Goal: Transaction & Acquisition: Purchase product/service

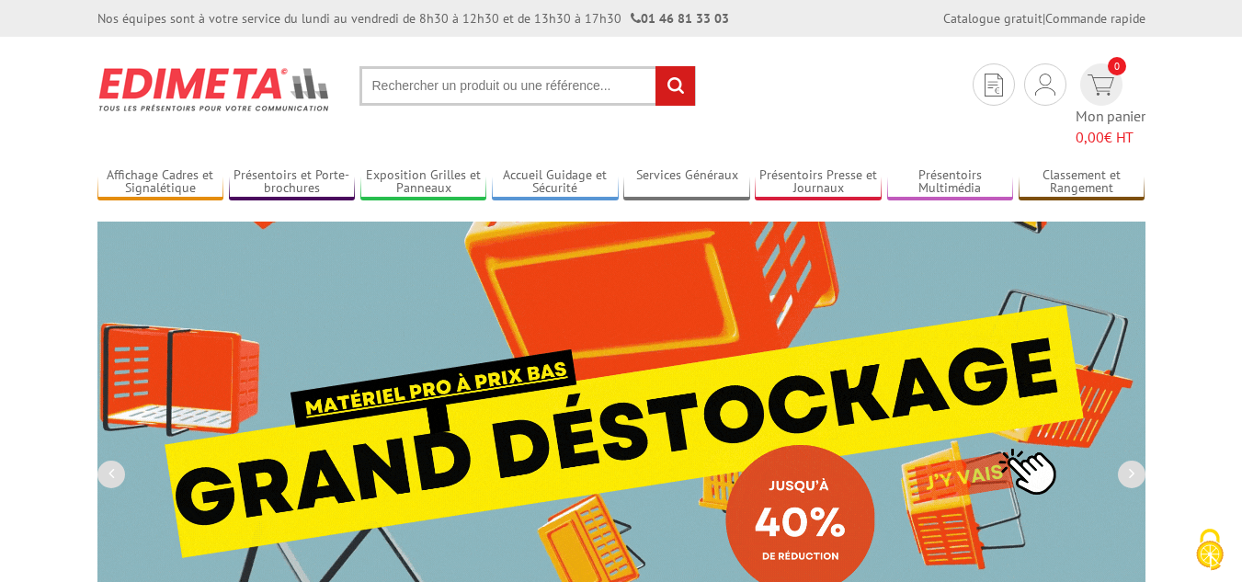
click at [525, 100] on input "text" at bounding box center [527, 86] width 336 height 40
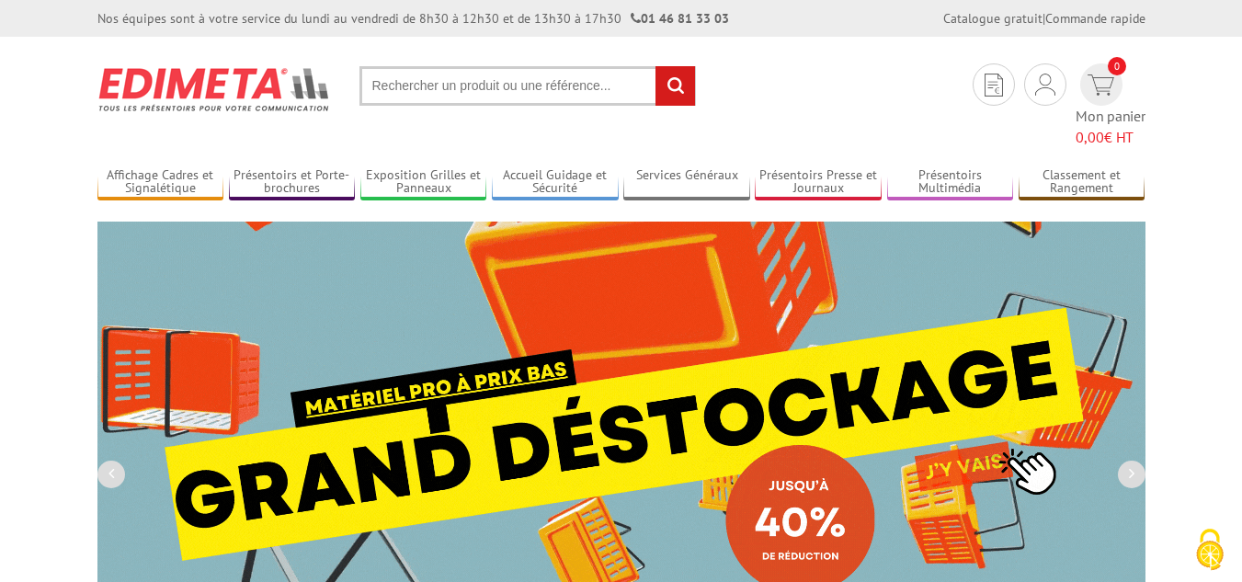
click at [528, 85] on input "text" at bounding box center [527, 86] width 336 height 40
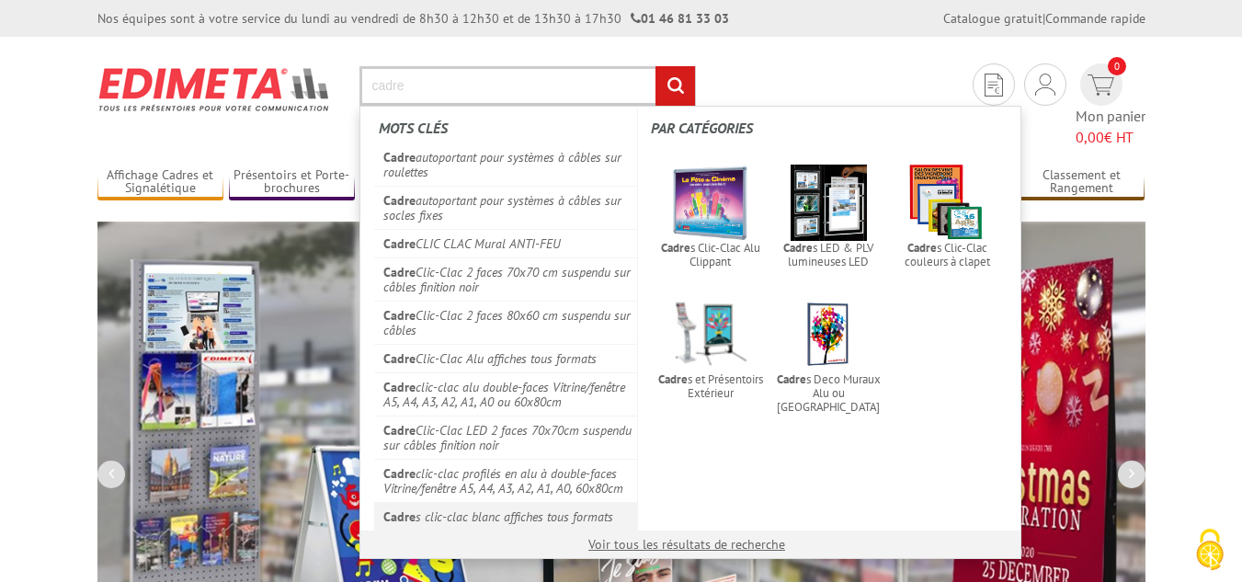
type input "cadre"
click at [539, 512] on link "Cadre s clic-clac blanc affiches tous formats" at bounding box center [506, 516] width 264 height 28
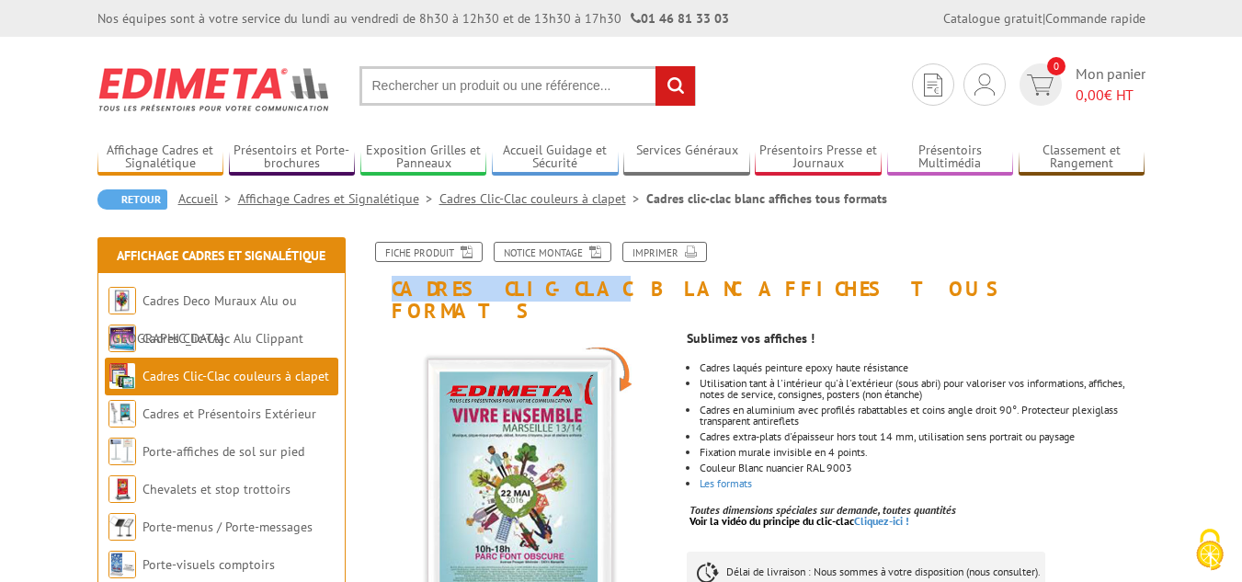
drag, startPoint x: 550, startPoint y: 289, endPoint x: 386, endPoint y: 294, distance: 164.6
click at [386, 294] on h1 "Cadres clic-clac blanc affiches tous formats" at bounding box center [754, 282] width 809 height 80
copy h1 "Cadres clic-clac"
click at [377, 77] on input "text" at bounding box center [527, 86] width 336 height 40
paste input "Cadres clic-clac"
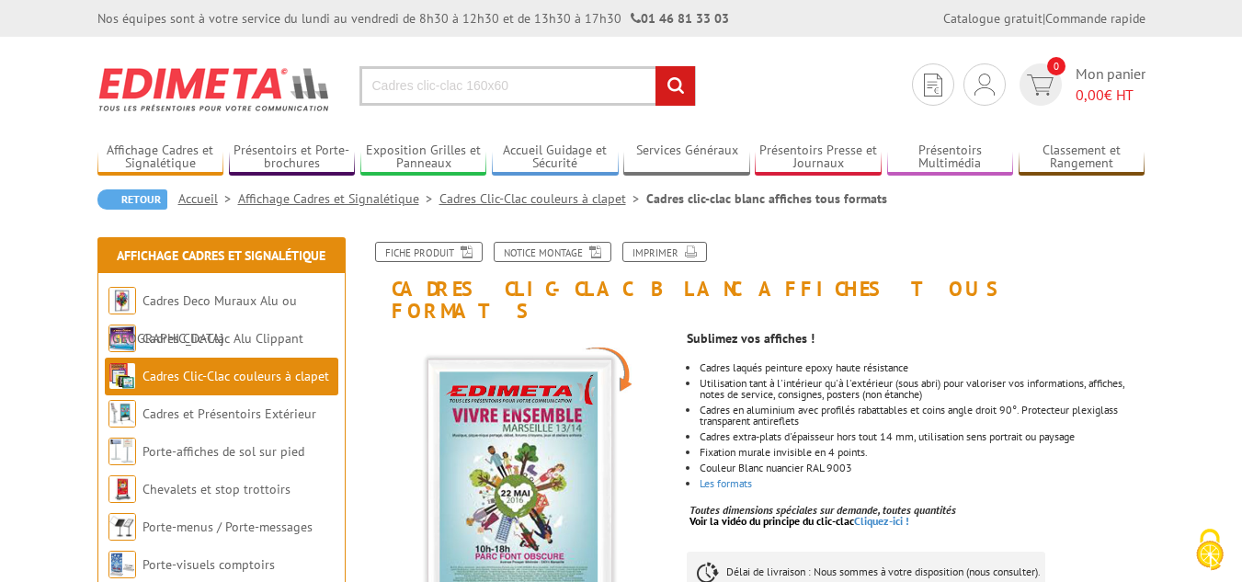
type input "Cadres clic-clac 160x60"
click at [662, 96] on input "rechercher" at bounding box center [675, 86] width 40 height 40
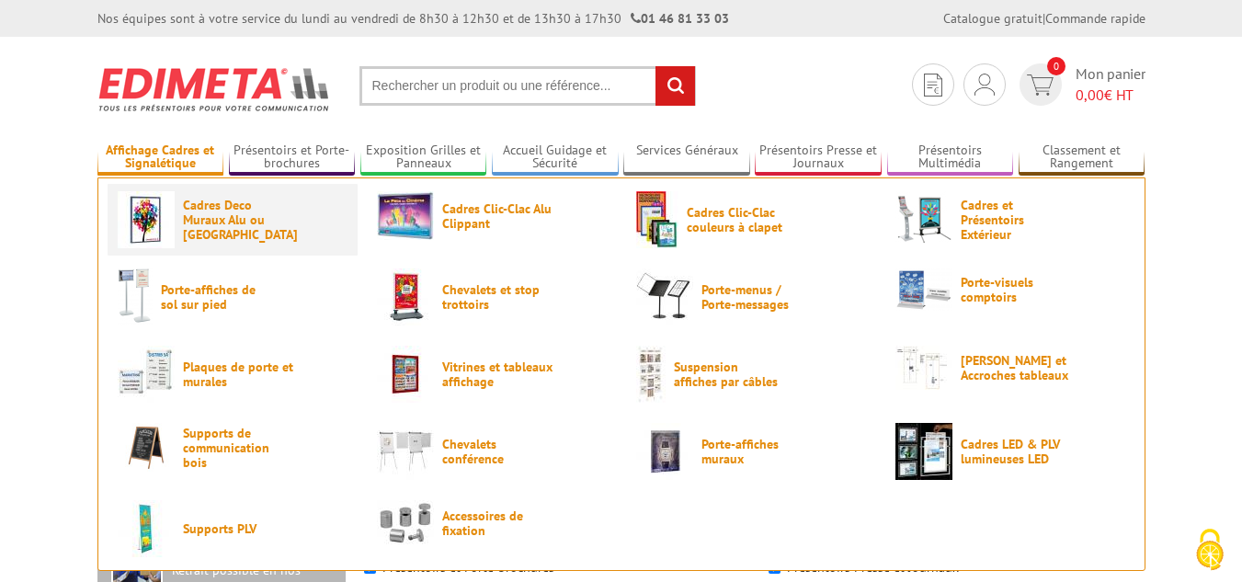
click at [217, 239] on link "Cadres Deco Muraux Alu ou [GEOGRAPHIC_DATA]" at bounding box center [233, 219] width 230 height 57
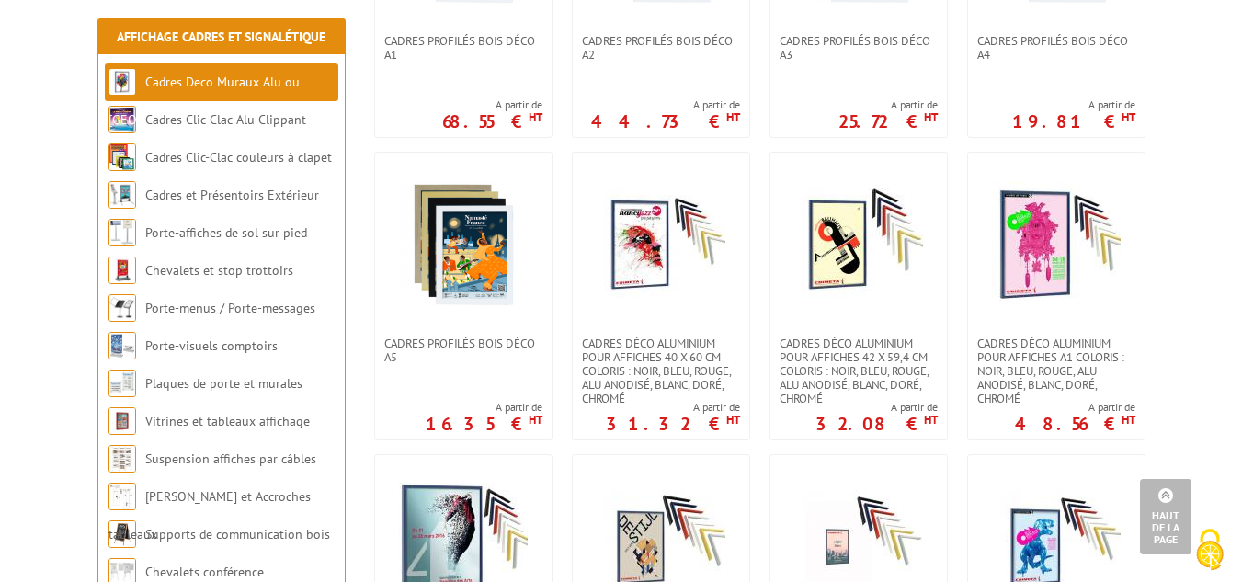
scroll to position [1470, 0]
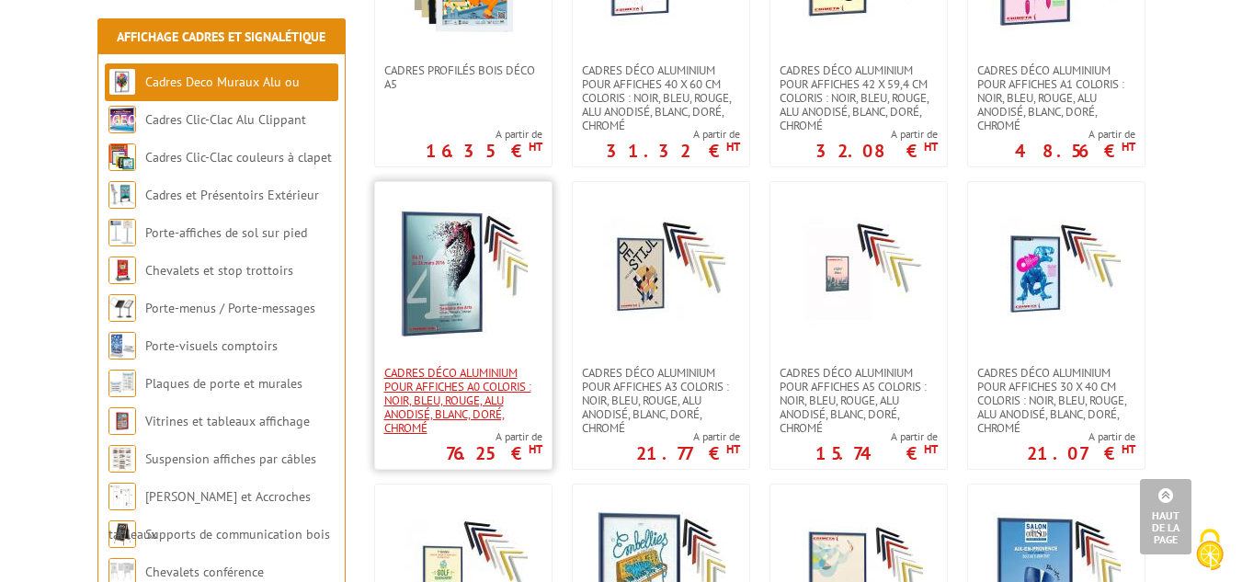
click at [466, 372] on span "Cadres déco aluminium pour affiches A0 Coloris : Noir, bleu, rouge, alu anodisé…" at bounding box center [463, 400] width 158 height 69
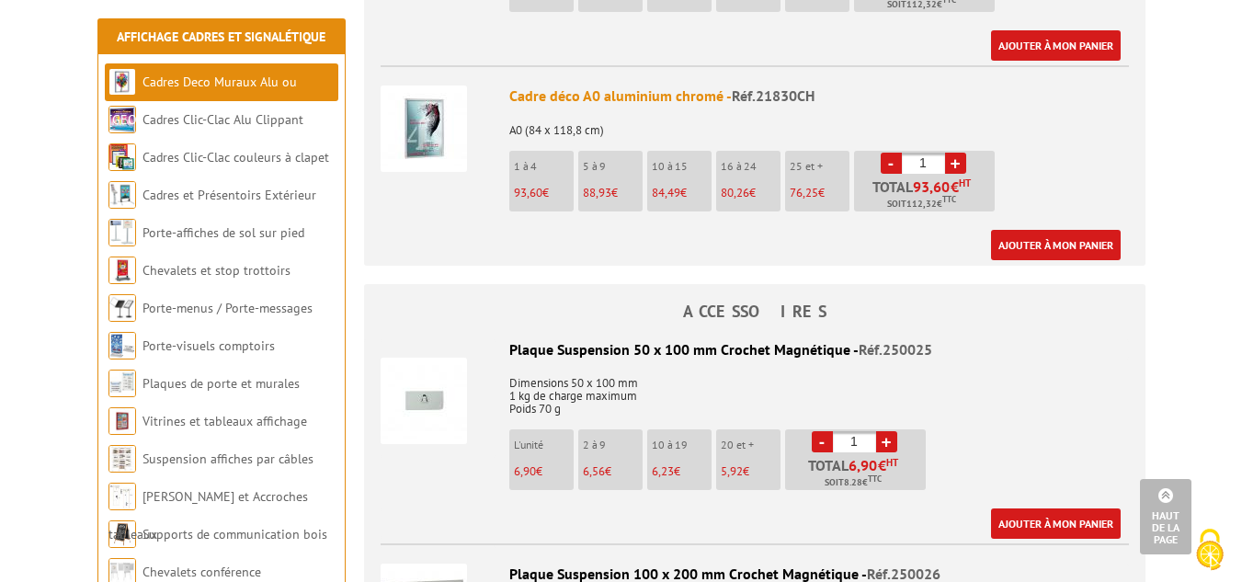
scroll to position [1930, 0]
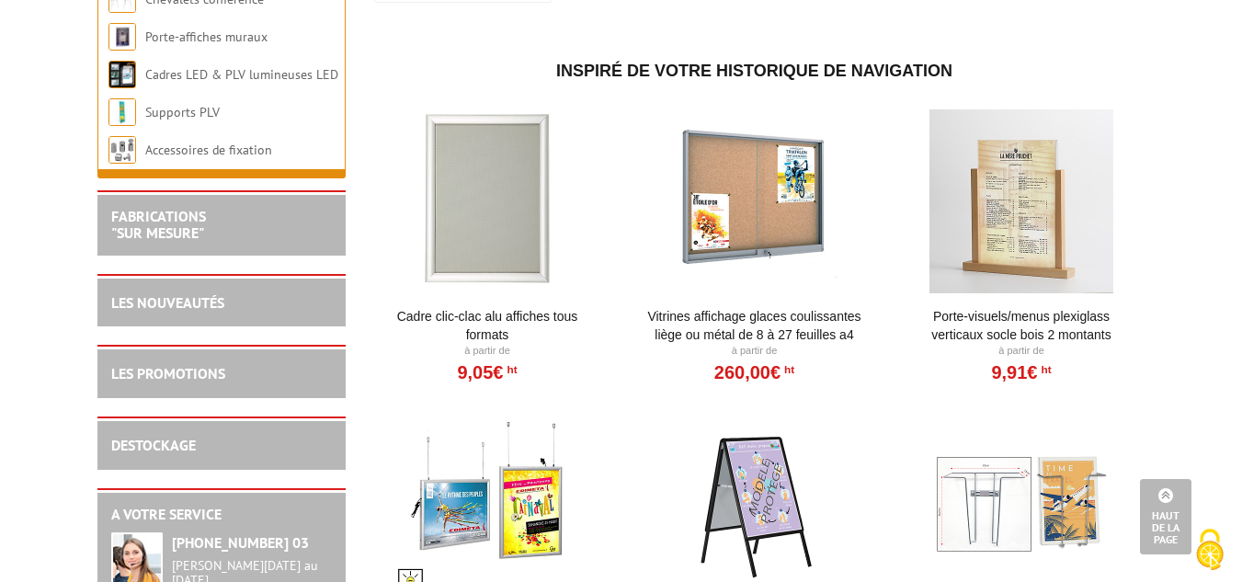
scroll to position [1930, 0]
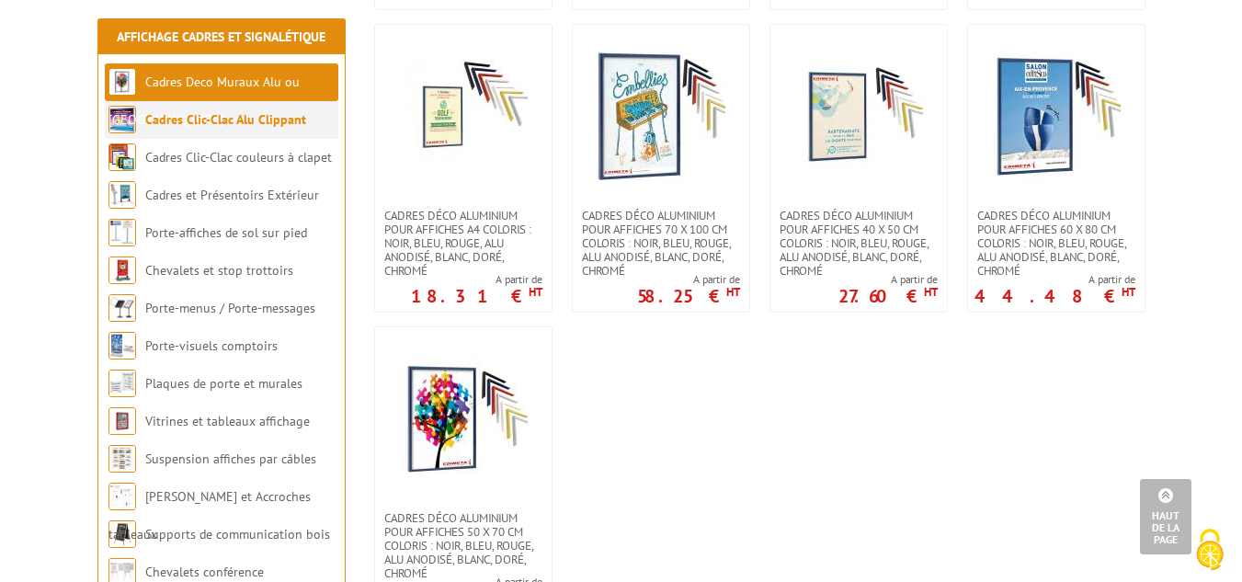
click at [270, 119] on link "Cadres Clic-Clac Alu Clippant" at bounding box center [225, 119] width 161 height 17
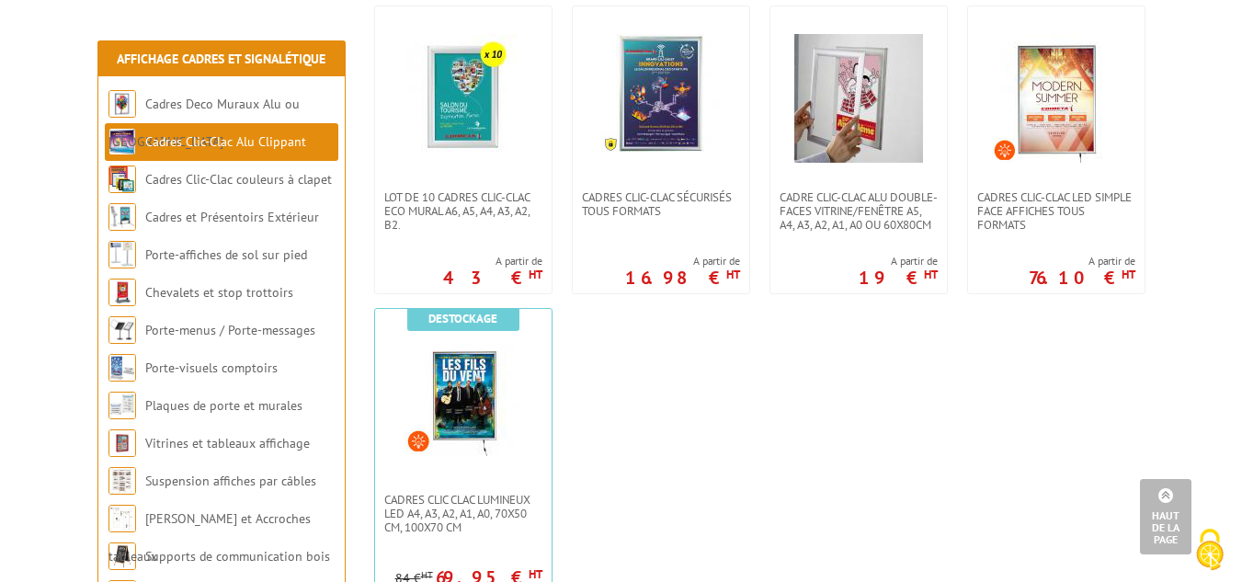
scroll to position [1470, 0]
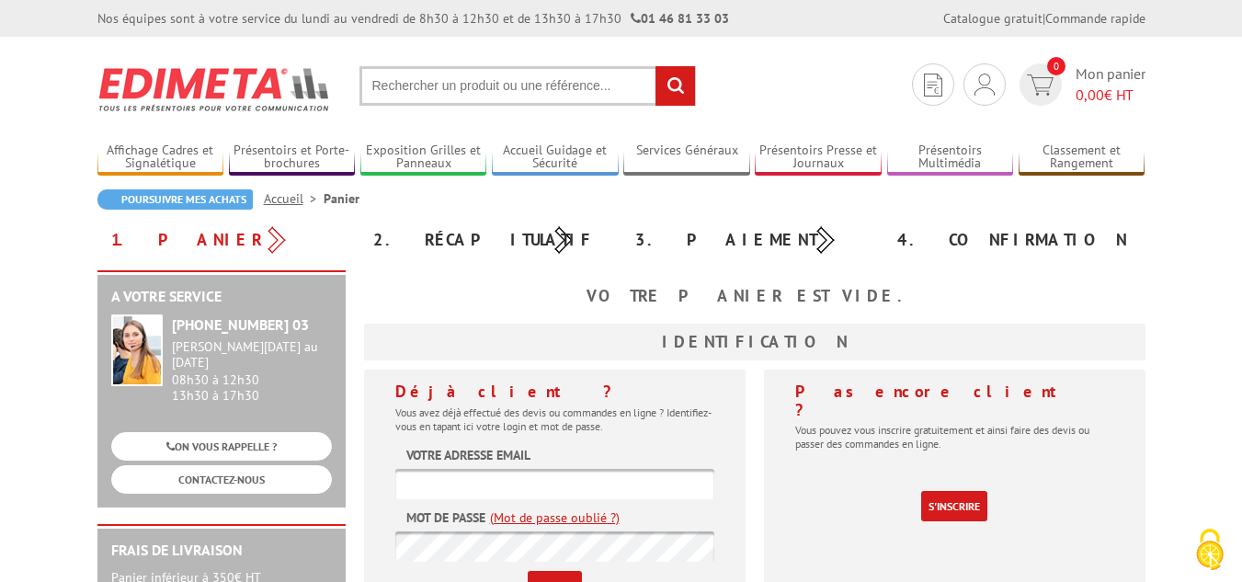
click at [424, 101] on input "text" at bounding box center [527, 86] width 336 height 40
type input "cadre 160"
click at [655, 66] on input "rechercher" at bounding box center [675, 86] width 40 height 40
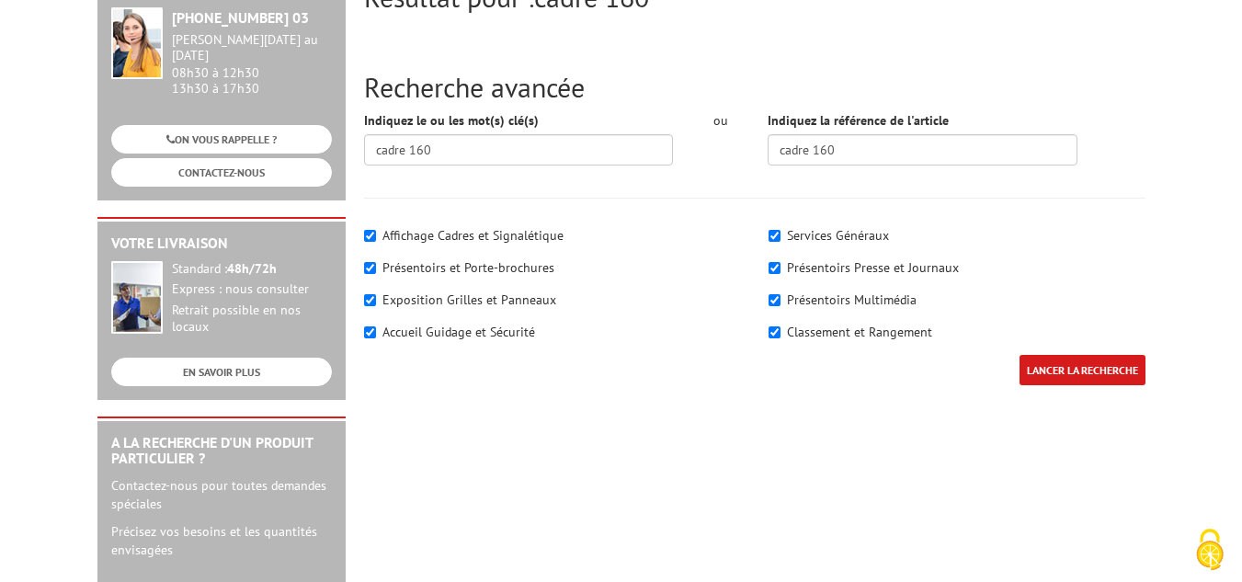
scroll to position [276, 0]
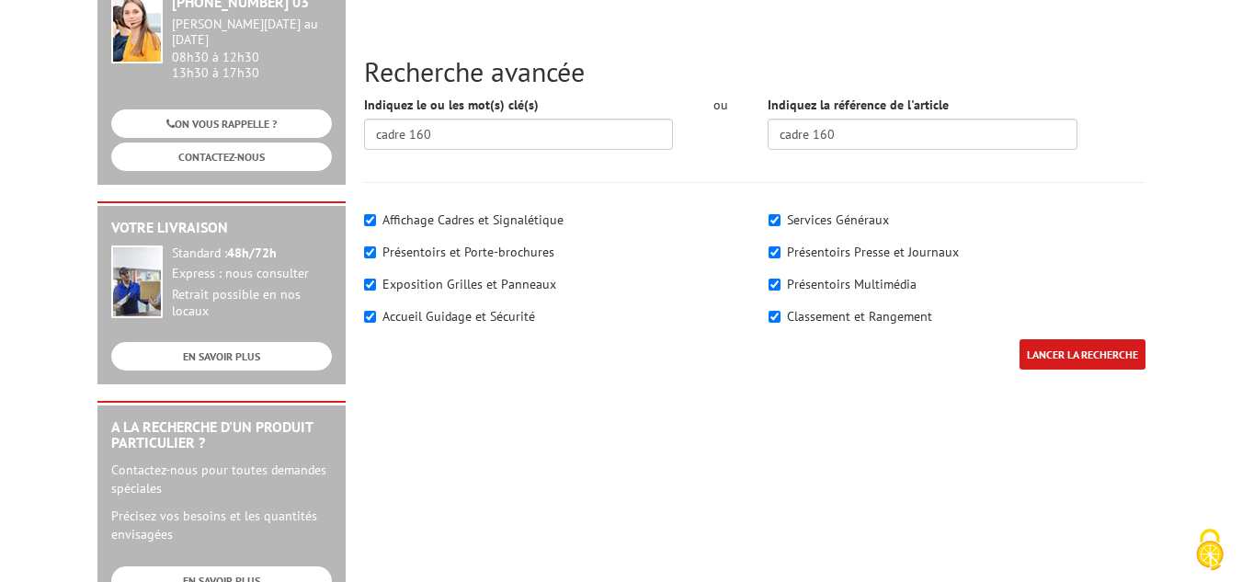
click at [1019, 348] on input "LANCER LA RECHERCHE" at bounding box center [1082, 354] width 126 height 30
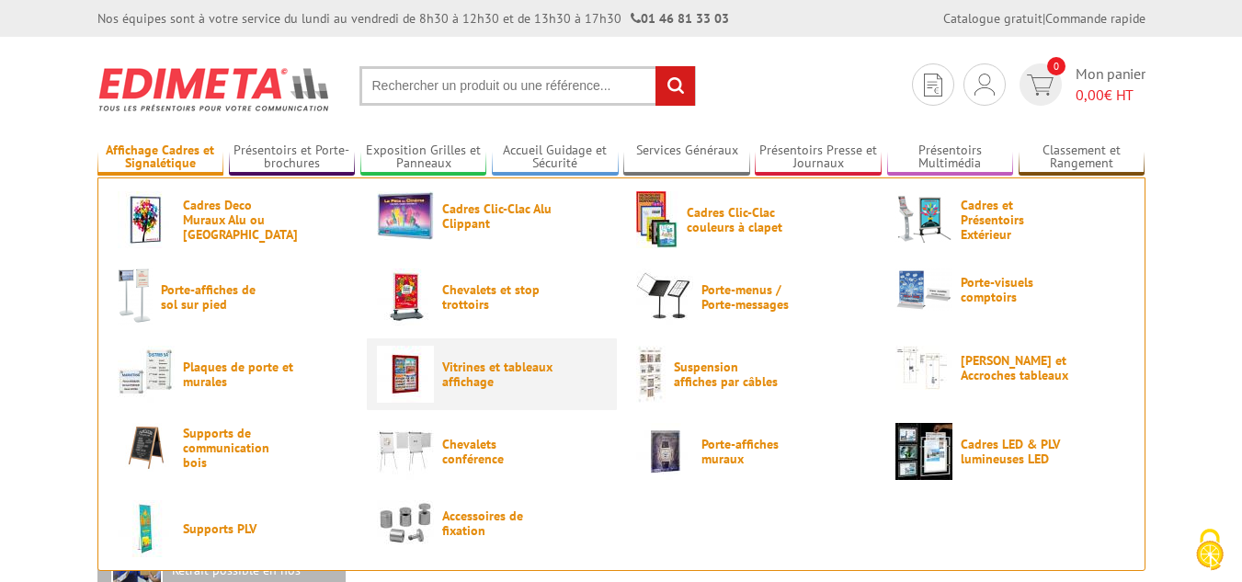
click at [487, 396] on link "Vitrines et tableaux affichage" at bounding box center [492, 374] width 230 height 57
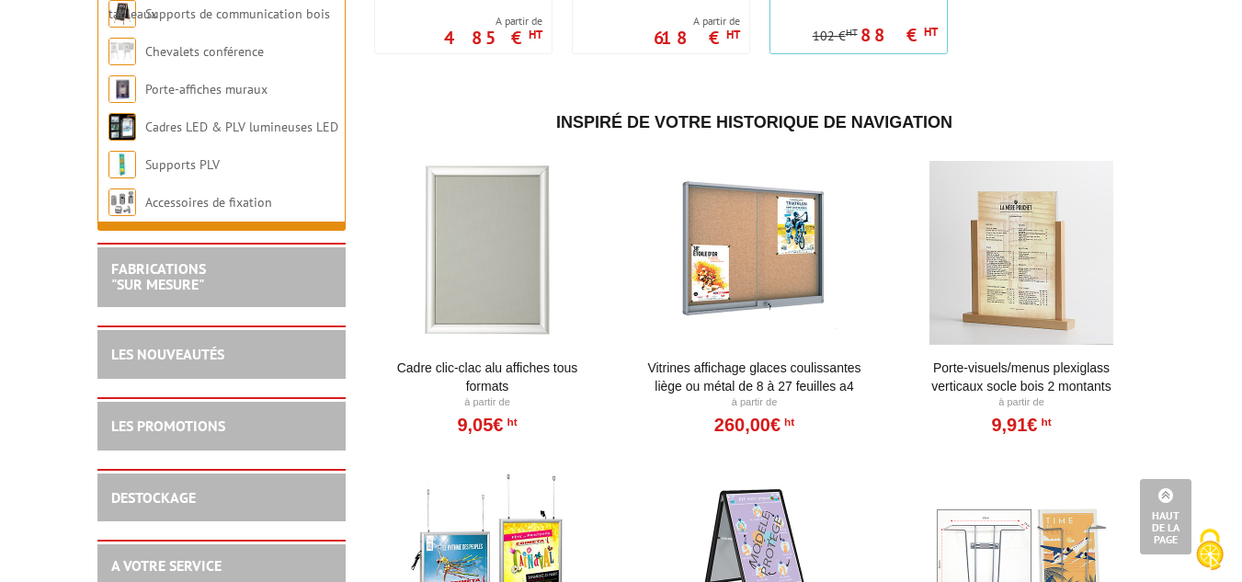
scroll to position [2206, 0]
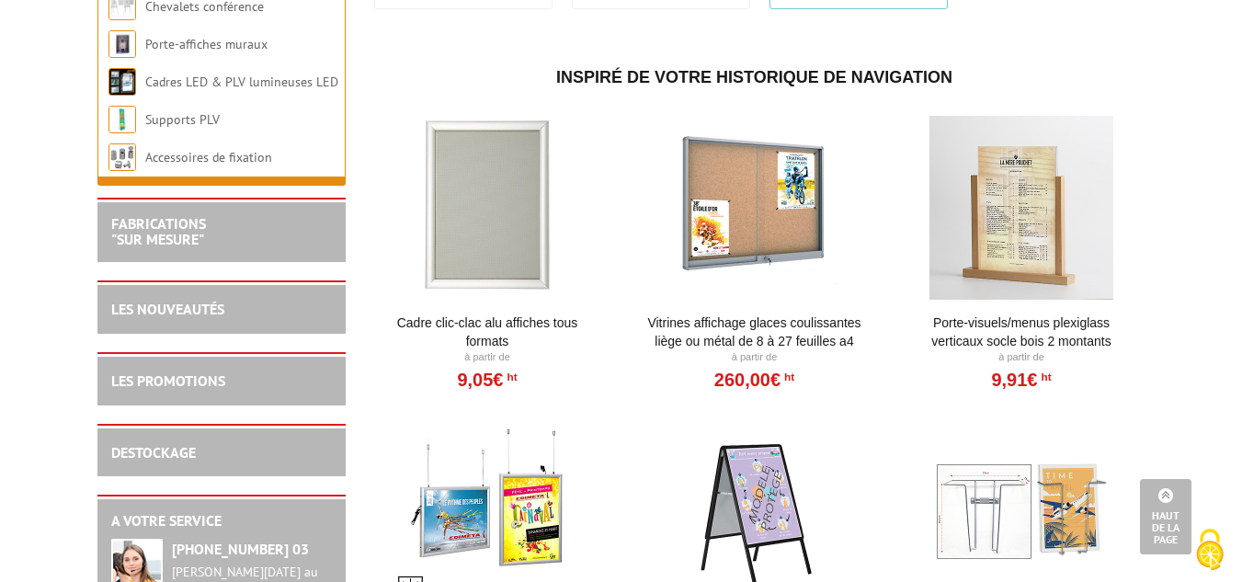
click at [526, 194] on div at bounding box center [487, 208] width 227 height 184
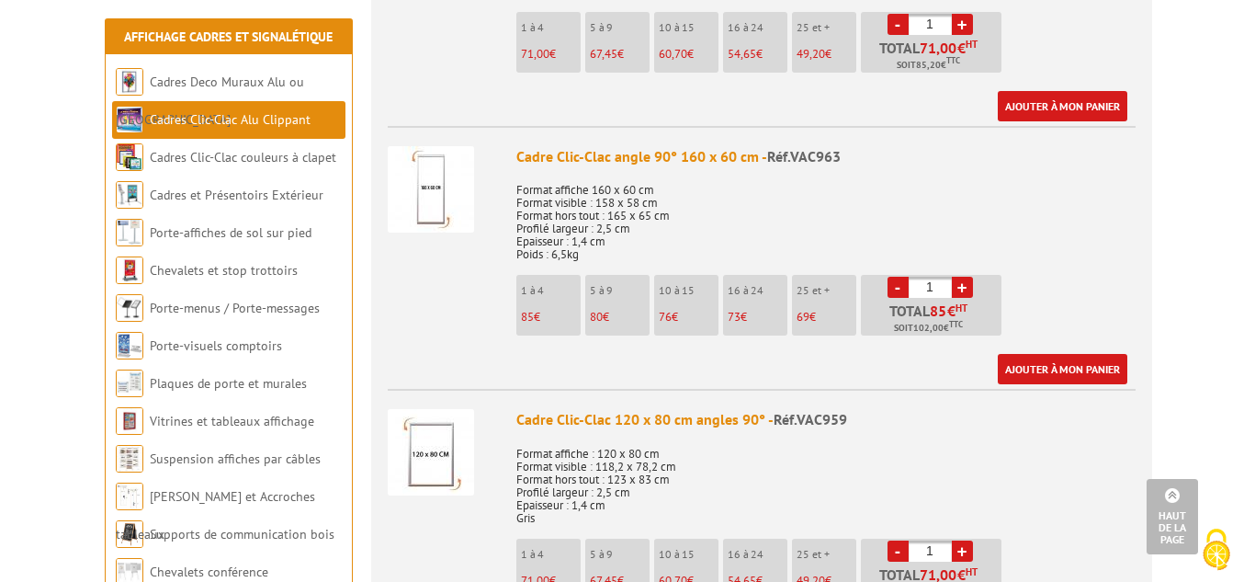
scroll to position [3216, 0]
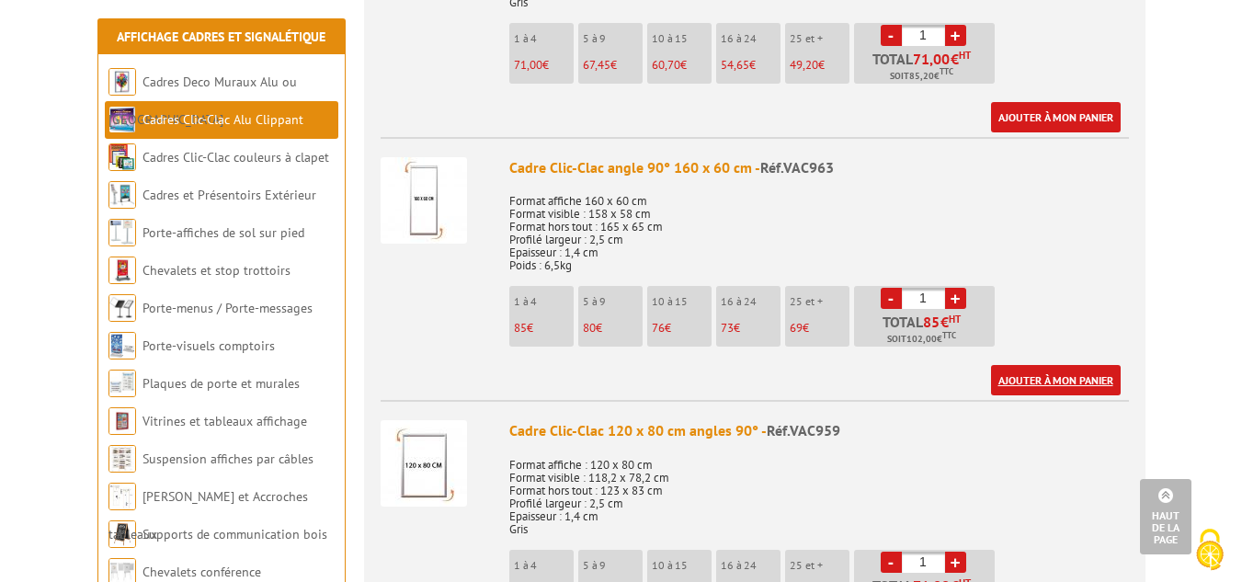
click at [1087, 372] on link "Ajouter à mon panier" at bounding box center [1056, 380] width 130 height 30
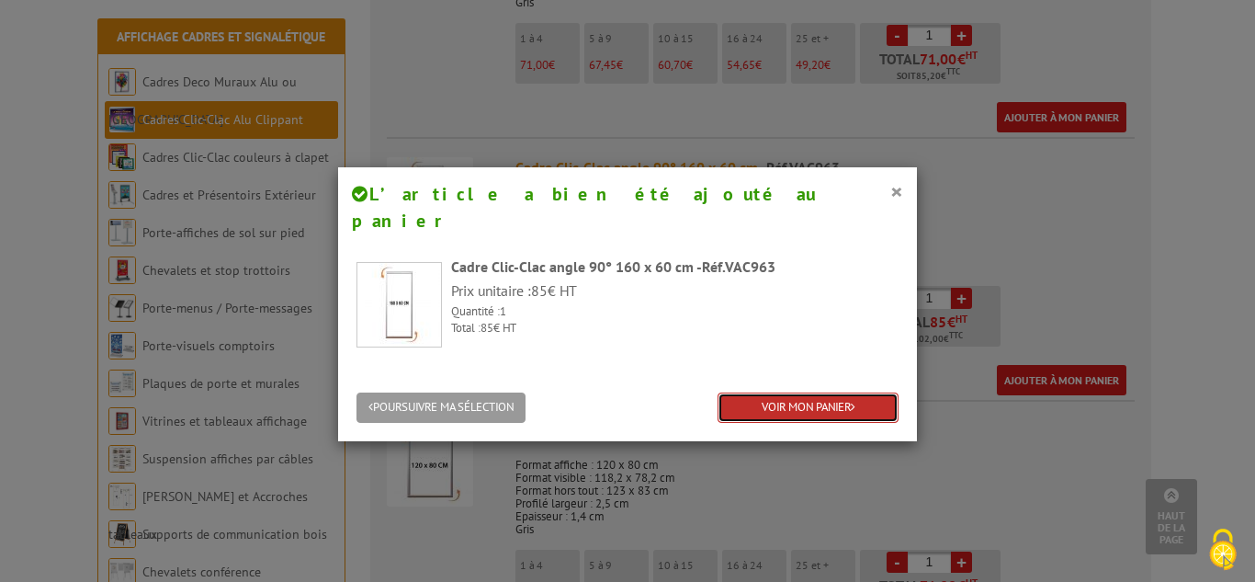
click at [846, 392] on link "VOIR MON PANIER" at bounding box center [808, 407] width 181 height 30
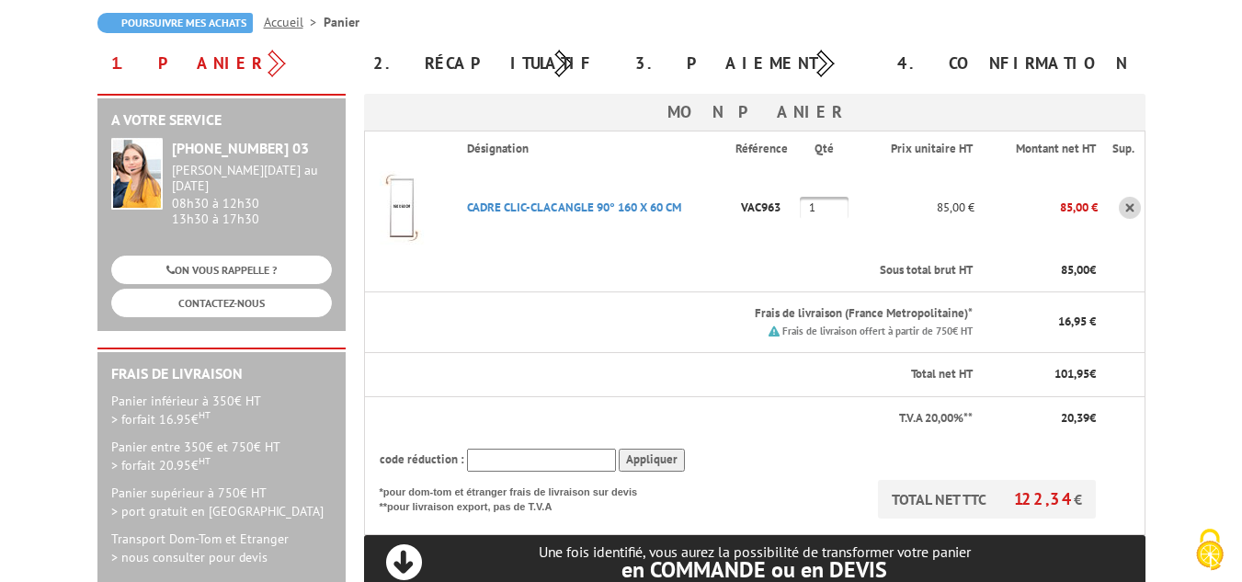
scroll to position [184, 0]
